Goal: Find specific page/section: Find specific page/section

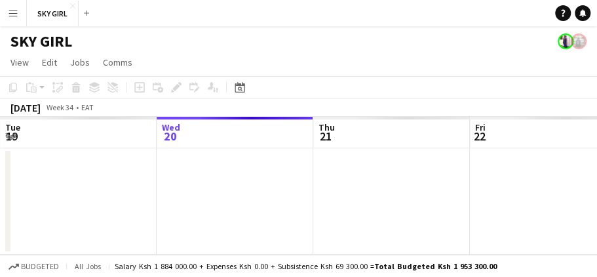
click at [13, 12] on app-icon "Menu" at bounding box center [13, 13] width 10 height 10
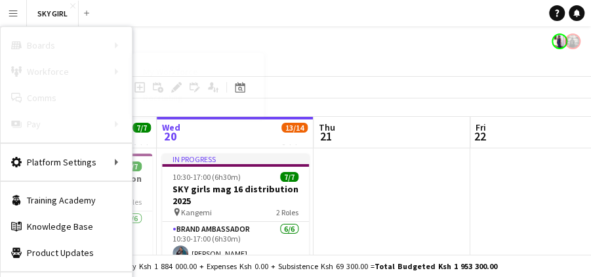
click at [166, 68] on link "My Workforce" at bounding box center [197, 71] width 131 height 26
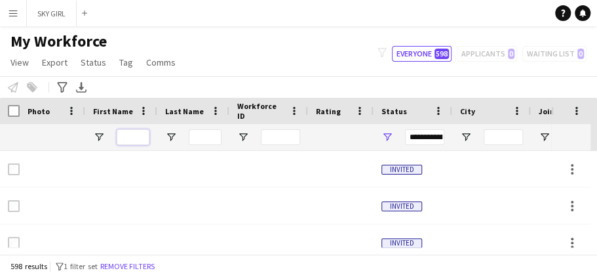
click at [128, 139] on input "First Name Filter Input" at bounding box center [133, 137] width 33 height 16
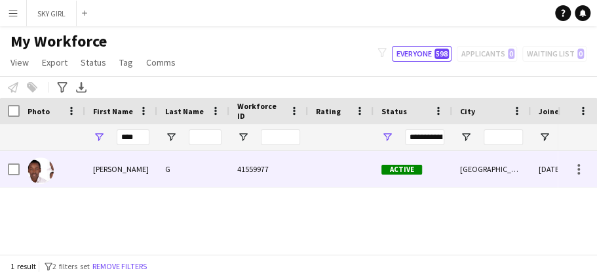
click at [150, 166] on div "[PERSON_NAME]" at bounding box center [121, 169] width 72 height 36
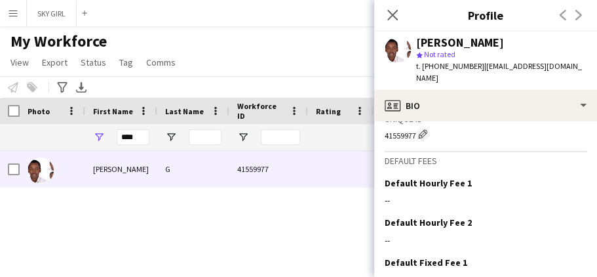
scroll to position [624, 0]
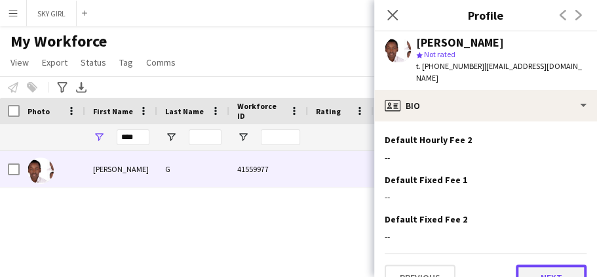
click at [539, 264] on button "Next" at bounding box center [551, 277] width 71 height 26
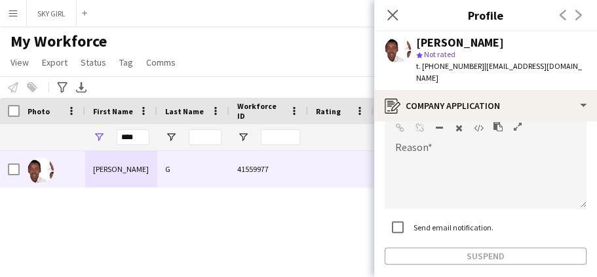
scroll to position [193, 0]
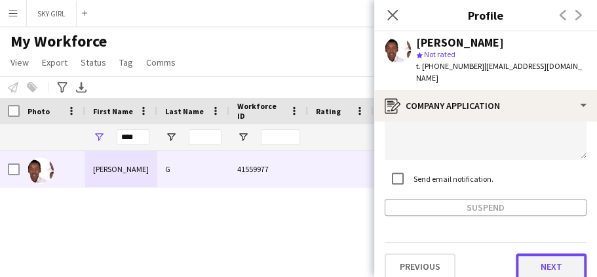
click at [530, 253] on button "Next" at bounding box center [551, 266] width 71 height 26
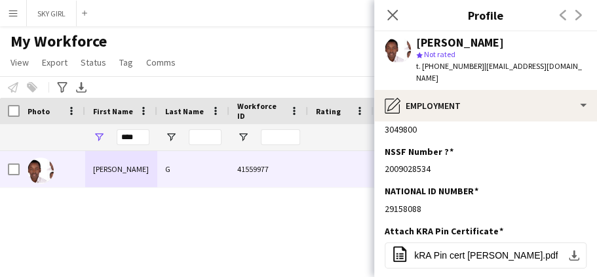
scroll to position [134, 0]
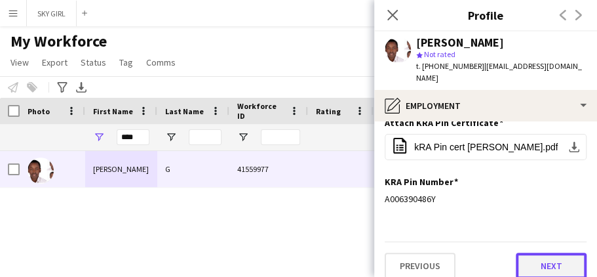
click at [528, 252] on button "Next" at bounding box center [551, 265] width 71 height 26
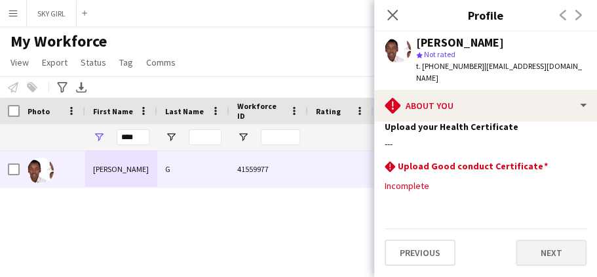
scroll to position [0, 0]
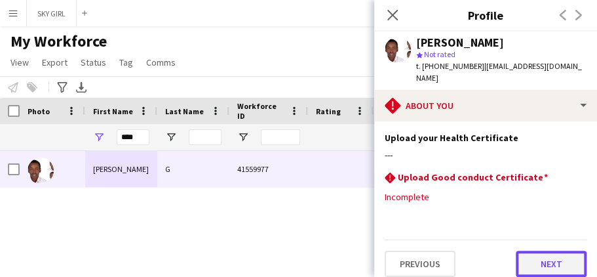
click at [530, 250] on button "Next" at bounding box center [551, 263] width 71 height 26
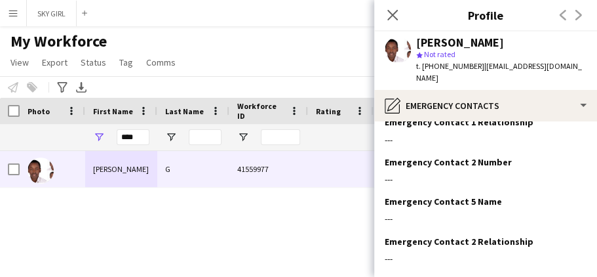
scroll to position [154, 0]
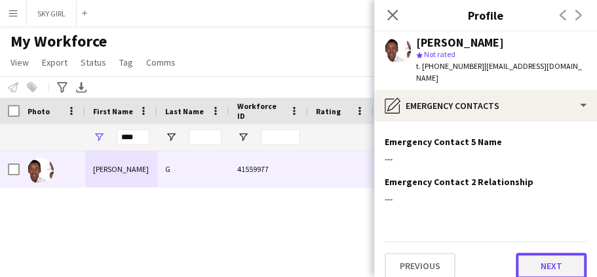
click at [527, 252] on button "Next" at bounding box center [551, 265] width 71 height 26
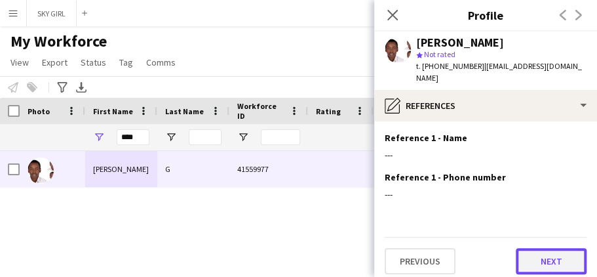
click at [527, 249] on button "Next" at bounding box center [551, 261] width 71 height 26
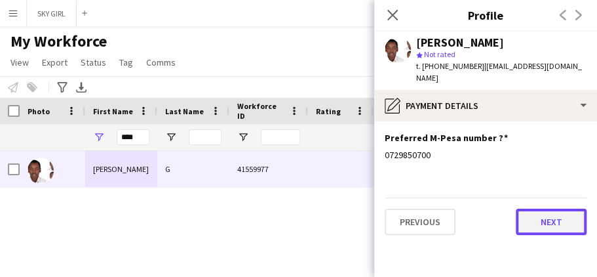
click at [530, 211] on button "Next" at bounding box center [551, 221] width 71 height 26
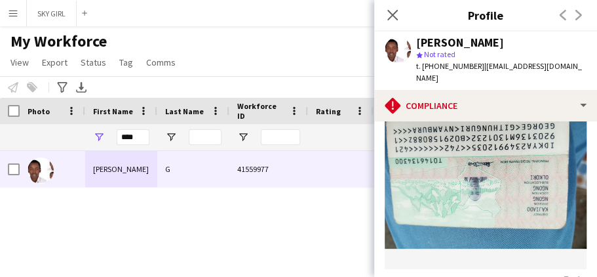
scroll to position [503, 0]
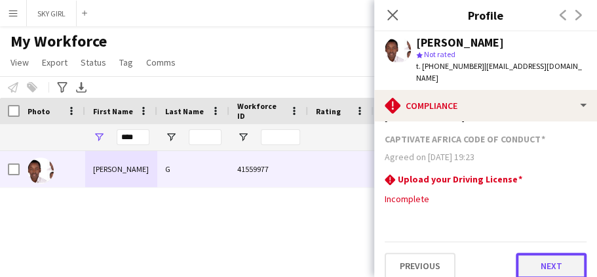
click at [524, 253] on button "Next" at bounding box center [551, 265] width 71 height 26
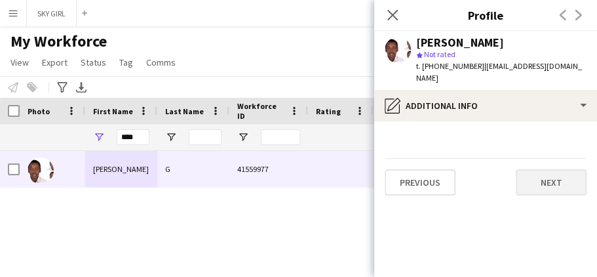
scroll to position [0, 0]
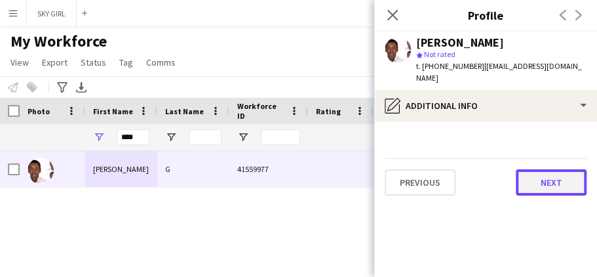
click at [528, 170] on button "Next" at bounding box center [551, 182] width 71 height 26
click at [527, 170] on button "Next" at bounding box center [551, 182] width 71 height 26
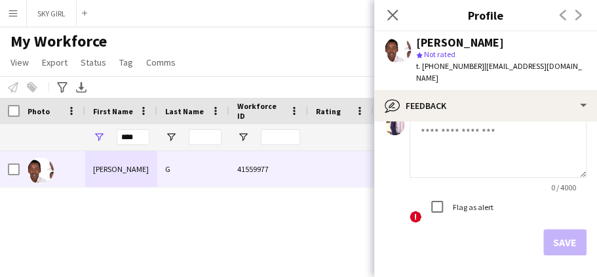
scroll to position [238, 0]
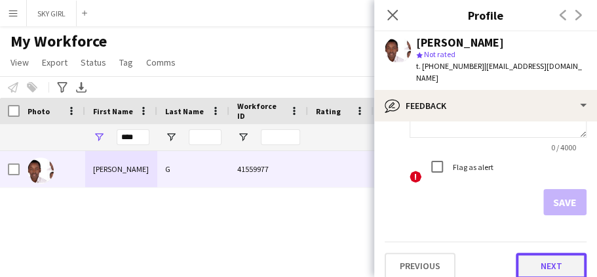
click at [524, 252] on button "Next" at bounding box center [551, 265] width 71 height 26
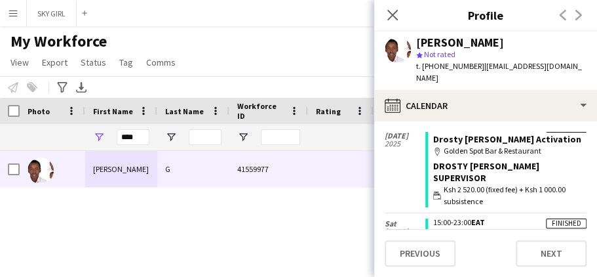
scroll to position [379, 0]
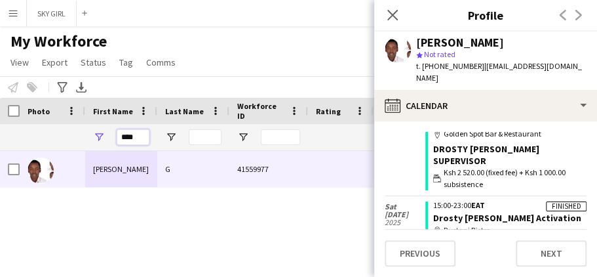
click at [140, 136] on input "****" at bounding box center [133, 137] width 33 height 16
type input "*"
